Goal: Contribute content

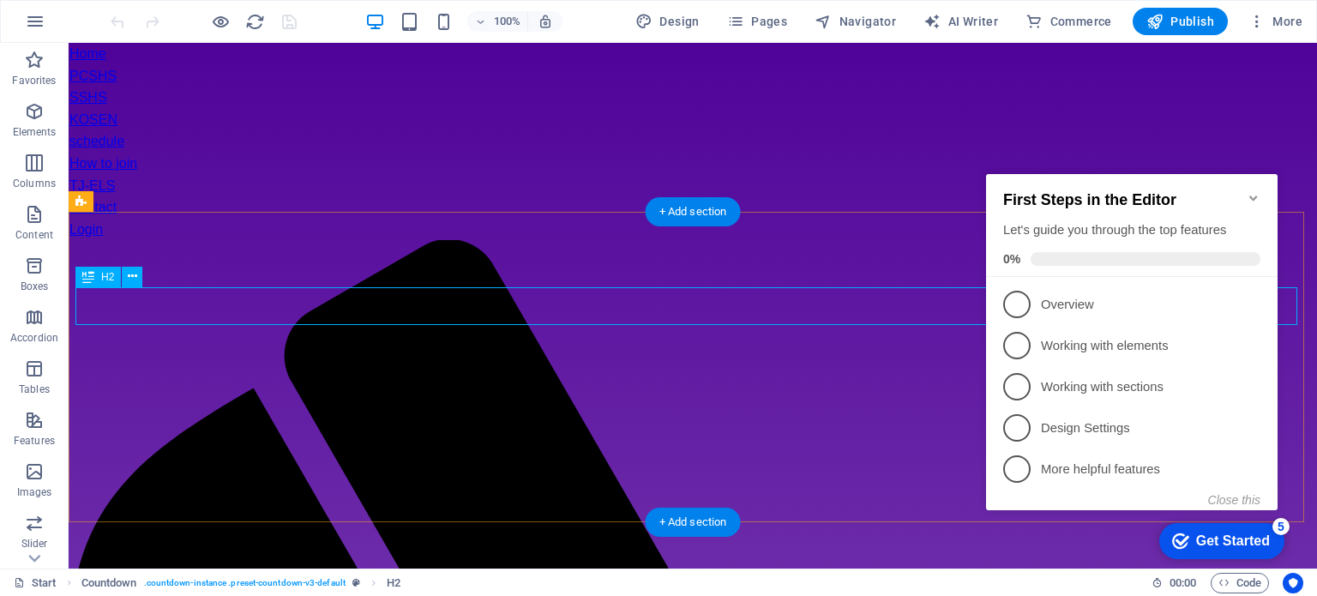
scroll to position [506, 0]
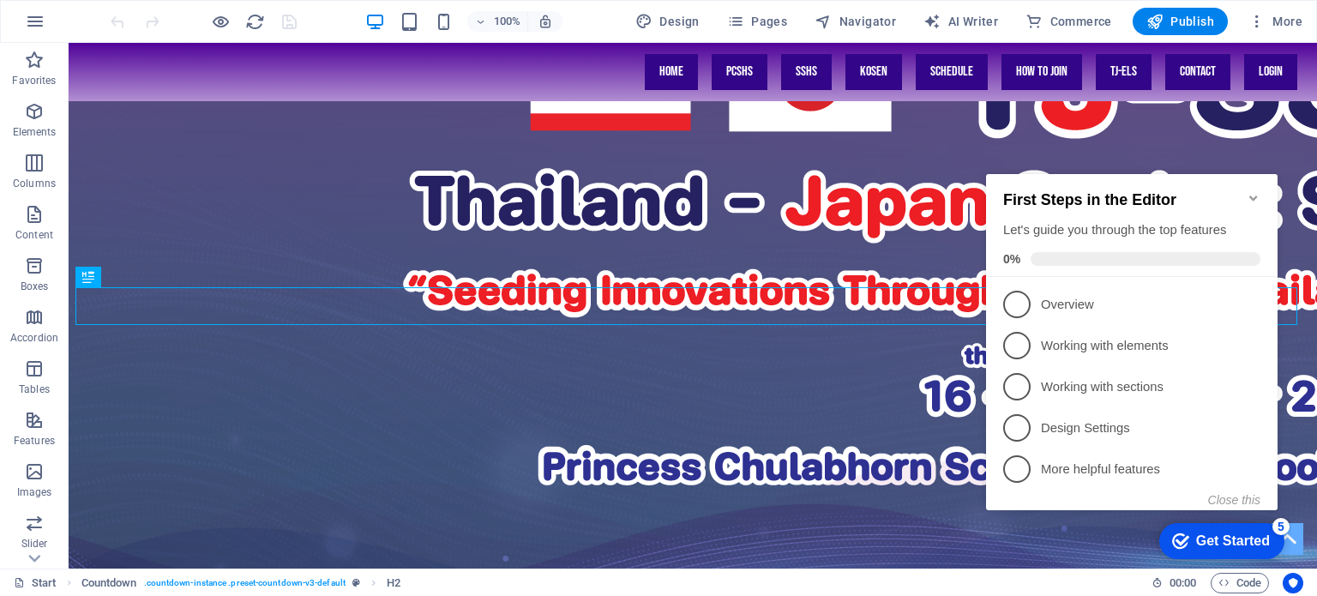
click at [1251, 191] on icon "Minimize checklist" at bounding box center [1254, 198] width 14 height 14
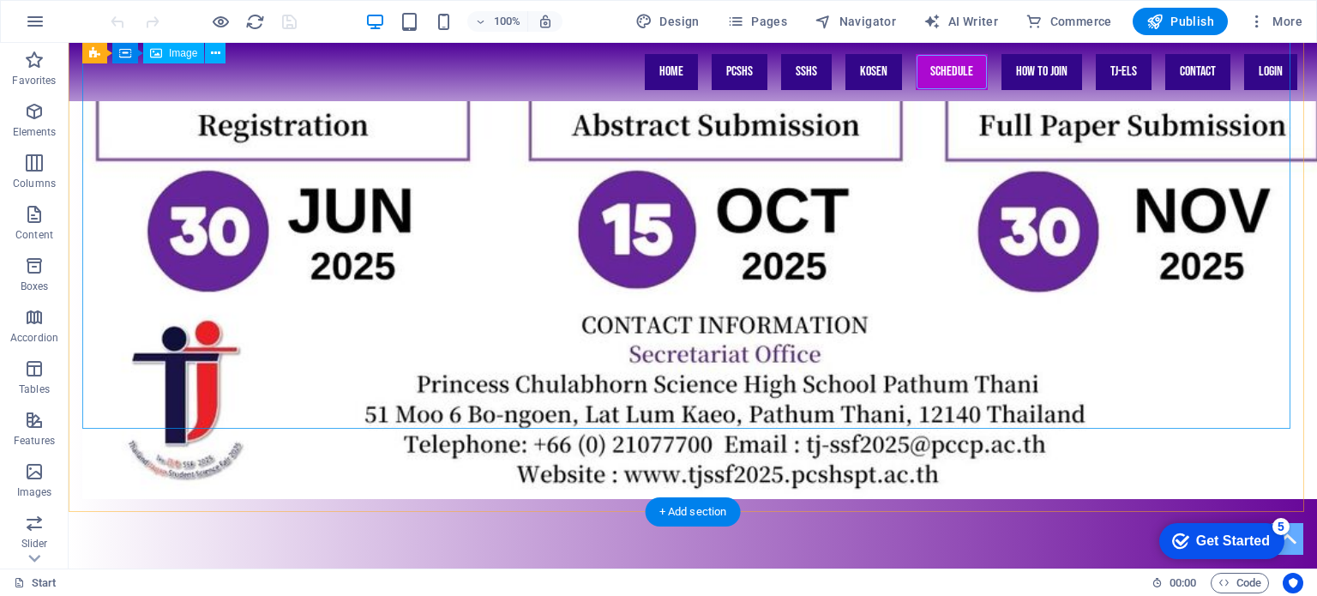
scroll to position [6422, 0]
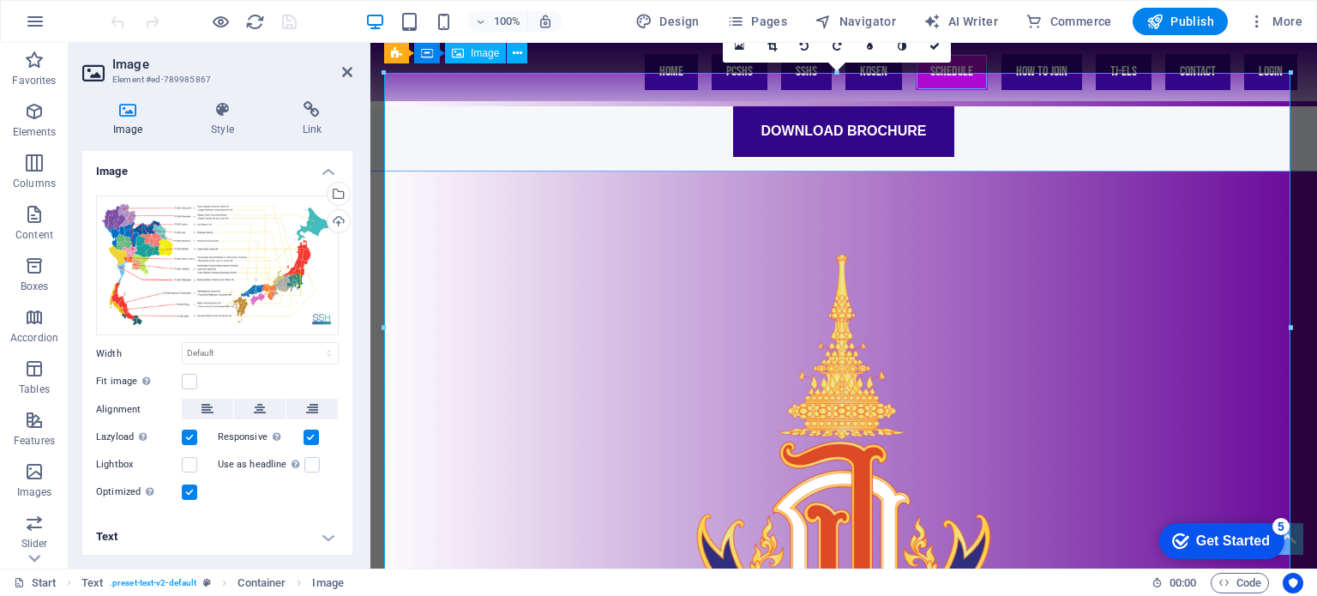
scroll to position [5886, 0]
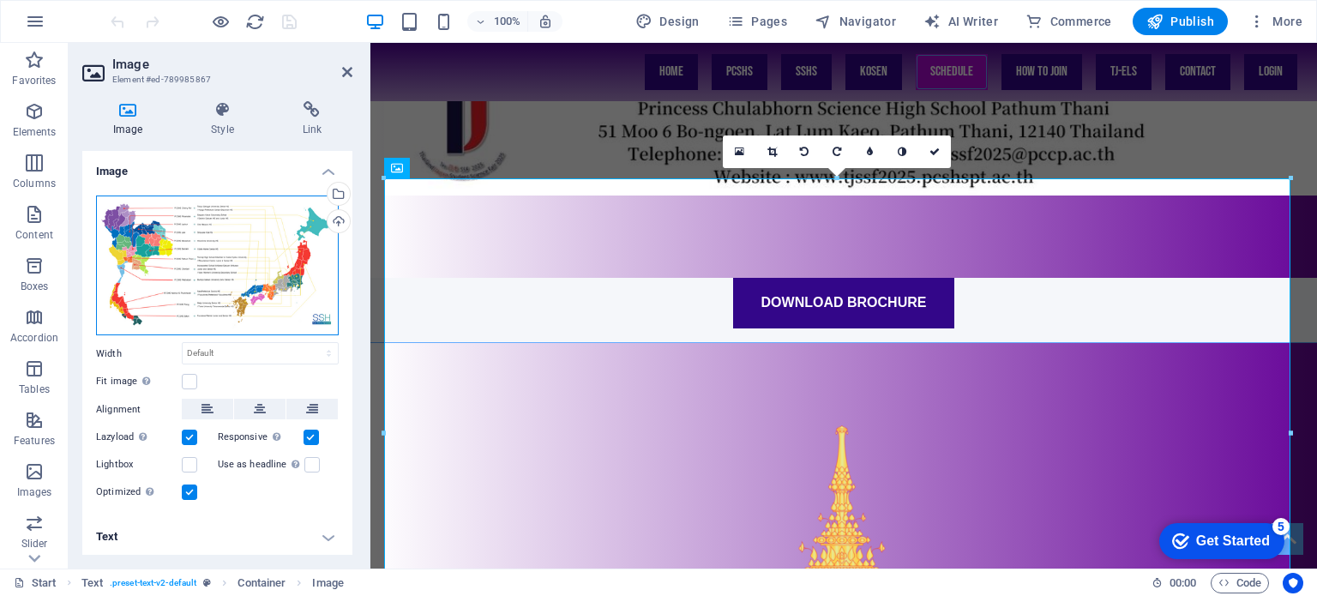
click at [253, 242] on div "Drag files here, click to choose files or select files from Files or our free s…" at bounding box center [217, 266] width 243 height 141
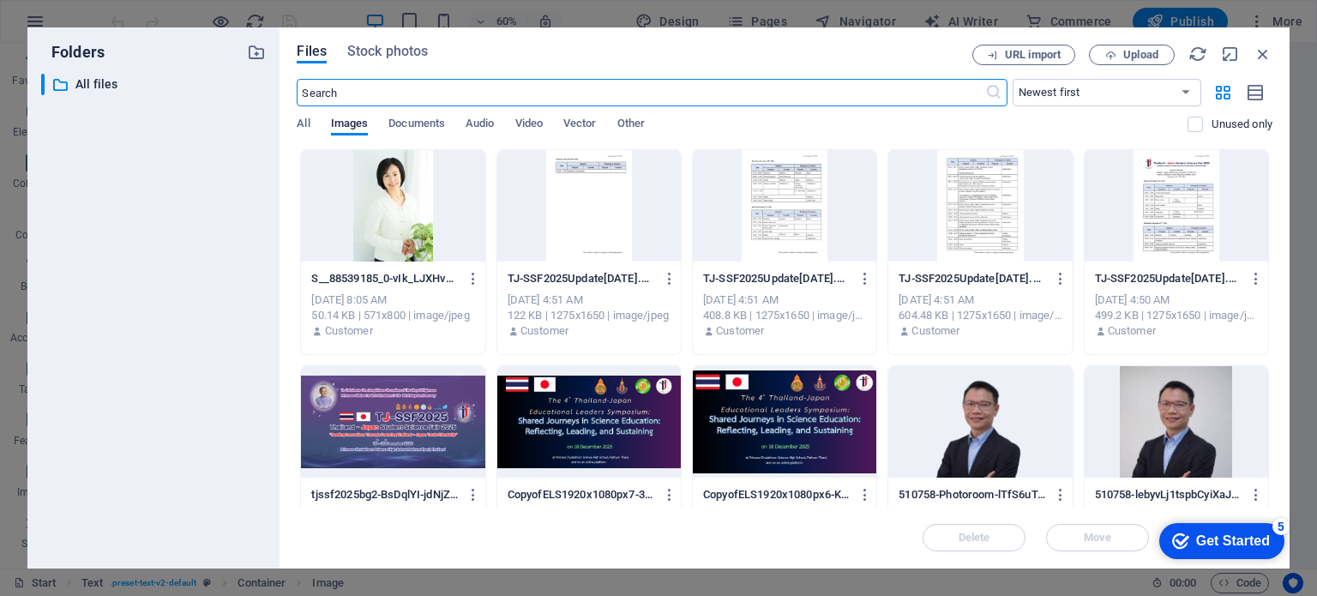
scroll to position [5810, 0]
click at [1123, 60] on span "Upload" at bounding box center [1140, 55] width 35 height 10
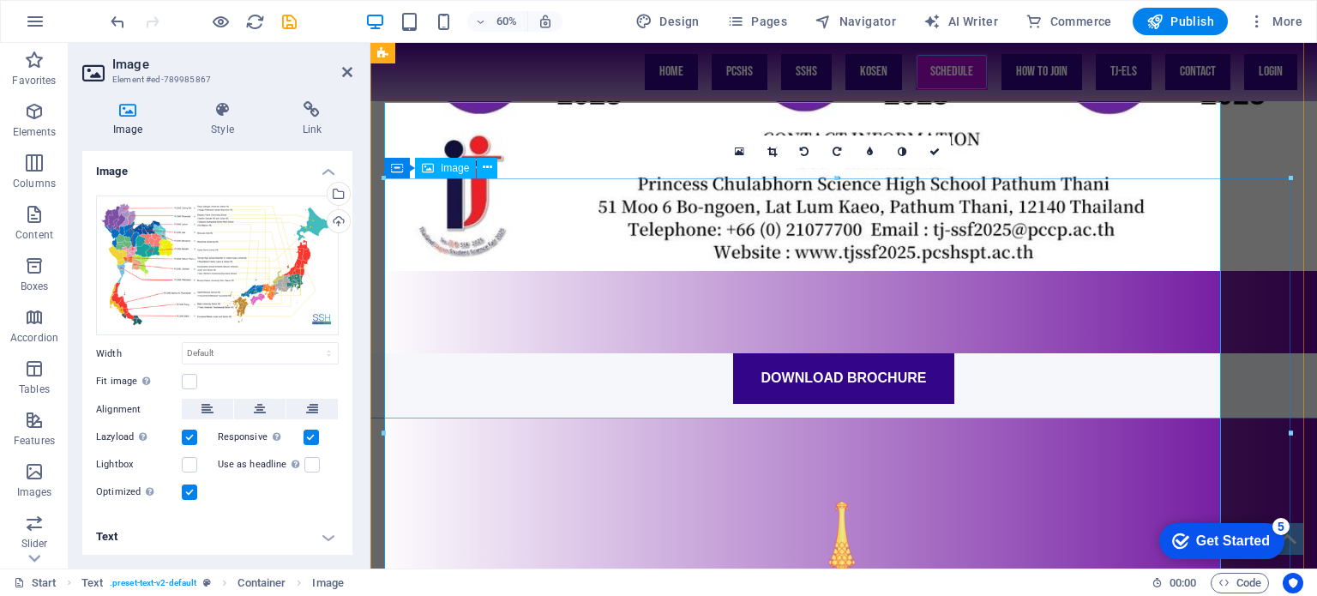
scroll to position [5886, 0]
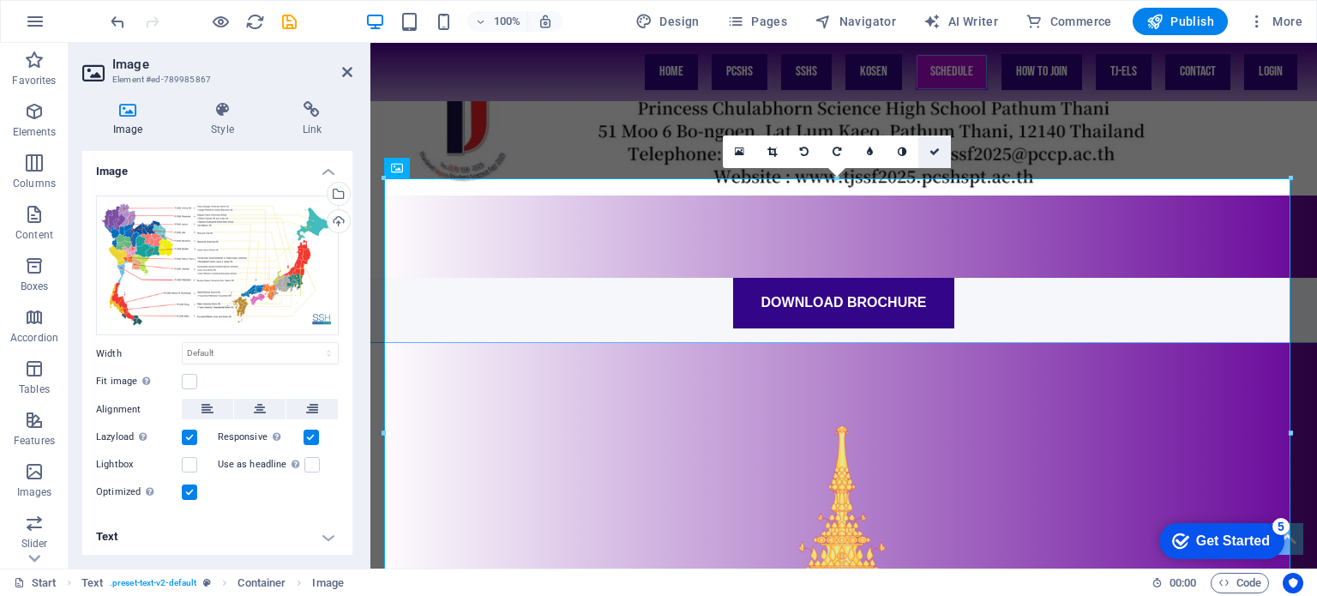
click at [935, 149] on icon at bounding box center [935, 152] width 10 height 10
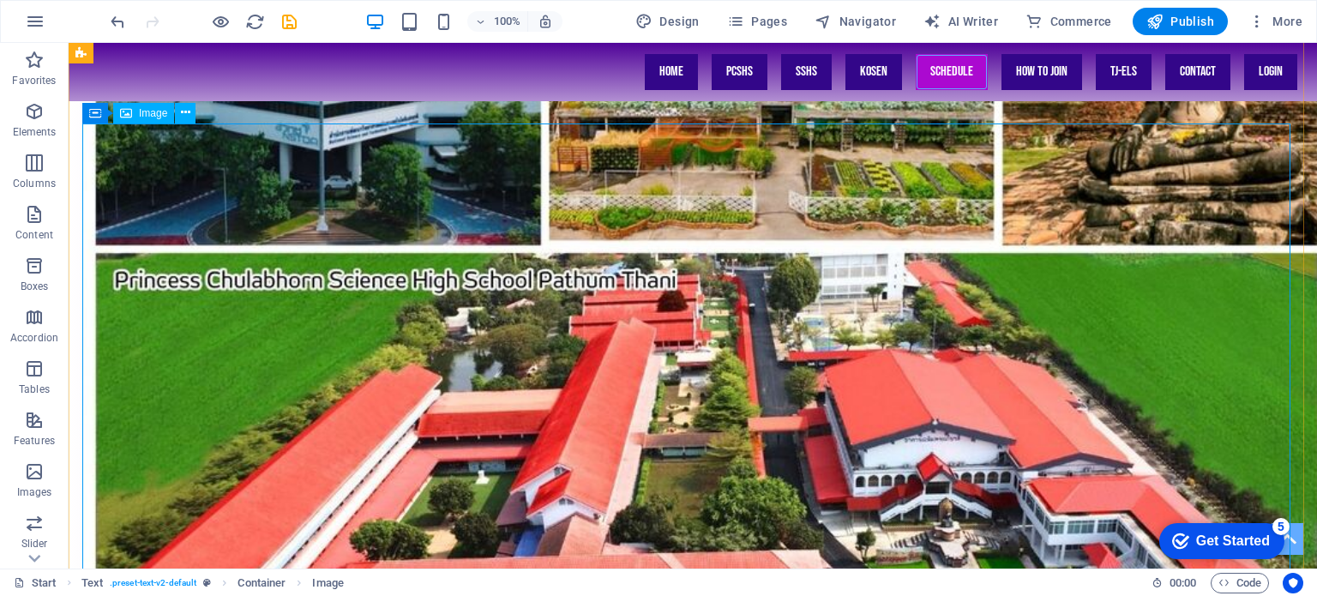
scroll to position [6306, 0]
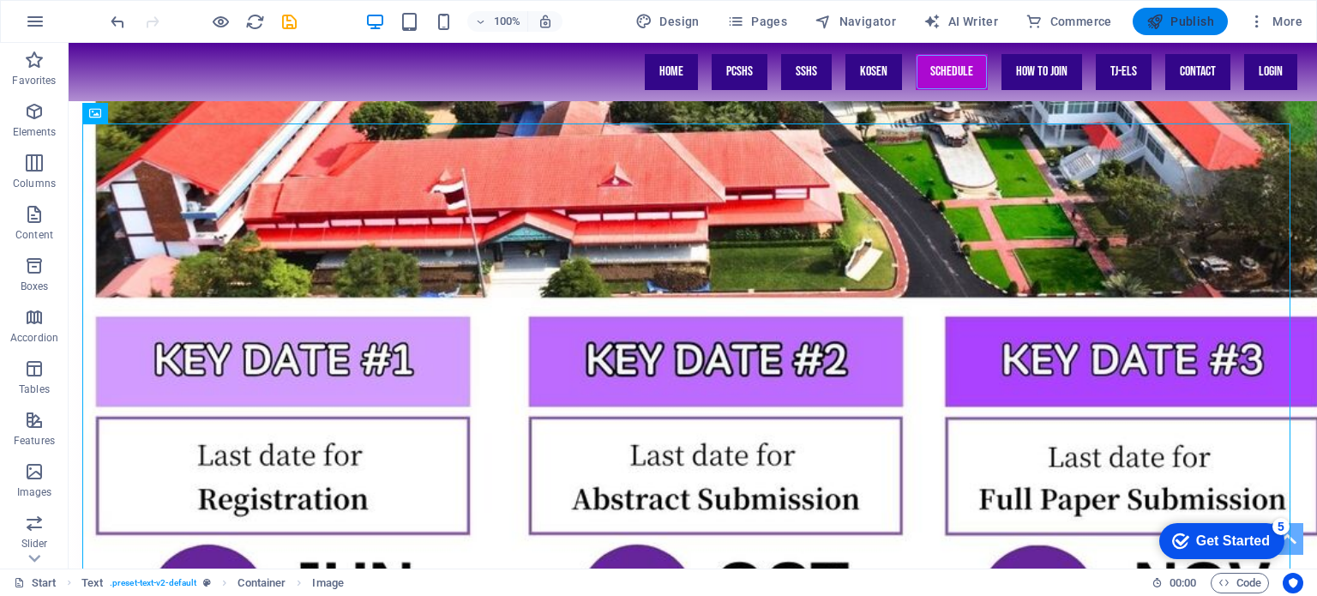
click at [1156, 20] on icon "button" at bounding box center [1154, 21] width 17 height 17
